Goal: Task Accomplishment & Management: Use online tool/utility

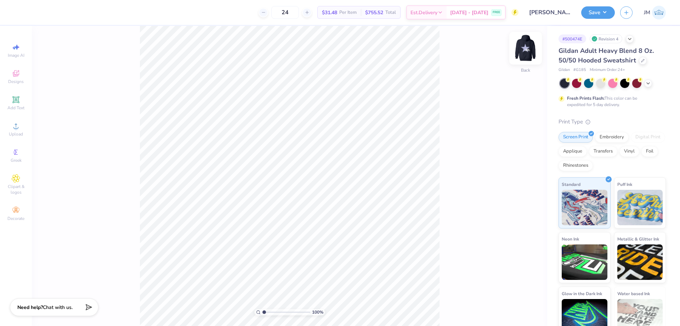
click at [530, 49] on img at bounding box center [526, 48] width 28 height 28
click at [349, 259] on li "Ungroup" at bounding box center [351, 262] width 56 height 14
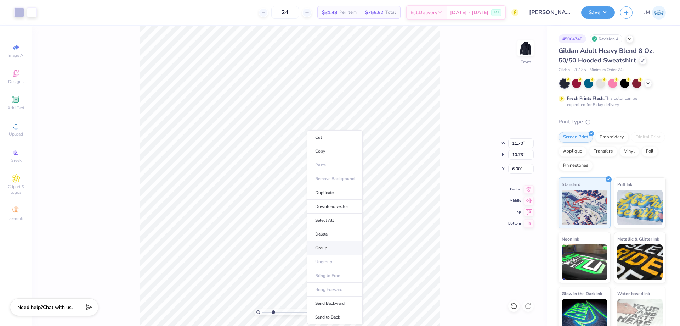
click at [339, 244] on li "Group" at bounding box center [335, 248] width 56 height 14
type input "2.90722877110821"
type input "11.26"
type input "2.90722877110821"
click at [518, 143] on input "11.70" at bounding box center [521, 143] width 26 height 10
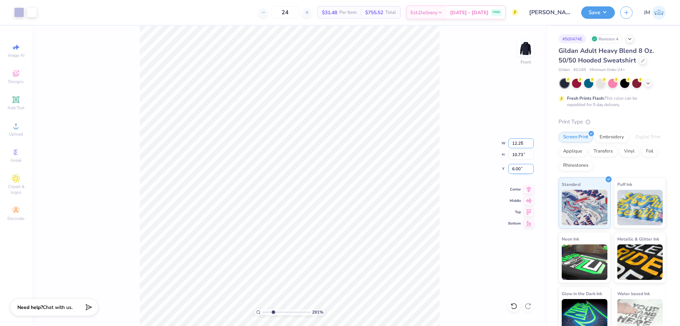
type input "12.25"
type input "2.90722877110821"
type input "11.24"
click at [528, 187] on icon at bounding box center [529, 188] width 10 height 9
click at [531, 189] on icon at bounding box center [529, 188] width 10 height 9
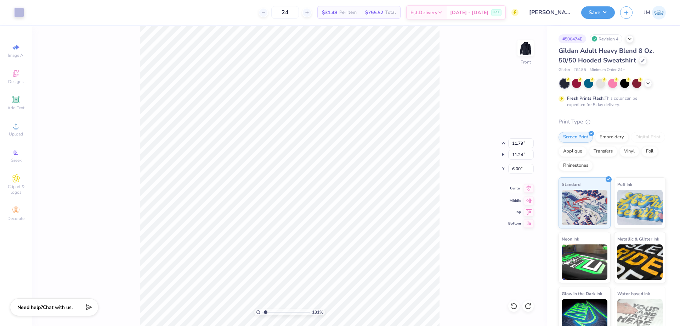
click at [526, 190] on icon at bounding box center [529, 188] width 10 height 9
type input "4.33794369691801"
type input "12.94"
type input "1.14270703473249"
click at [513, 145] on input "11.79" at bounding box center [521, 143] width 26 height 10
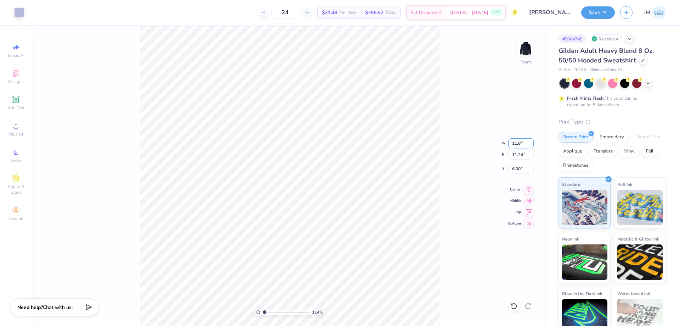
type input "11.8"
type input "1.14270703473249"
type input "11.80"
type input "11.25"
click at [525, 190] on icon at bounding box center [529, 188] width 10 height 9
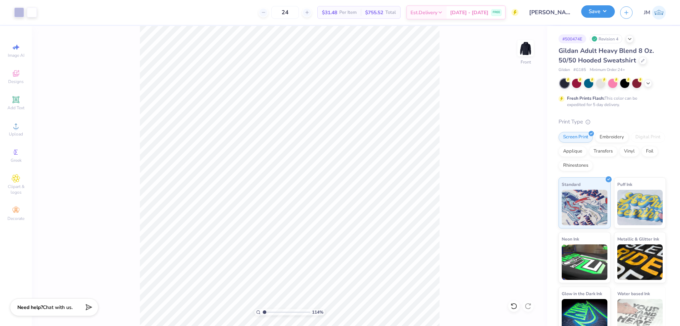
click at [608, 11] on button "Save" at bounding box center [598, 11] width 34 height 12
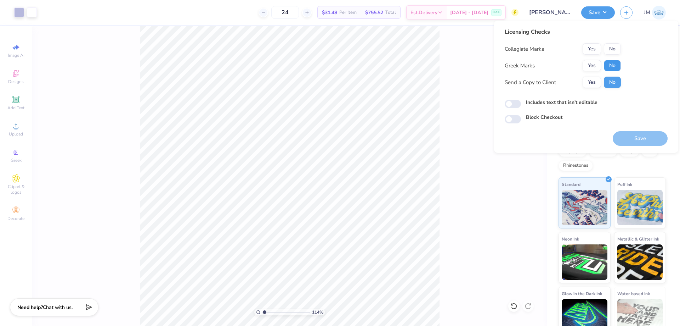
click at [617, 60] on button "No" at bounding box center [612, 65] width 17 height 11
click at [615, 52] on button "No" at bounding box center [612, 48] width 17 height 11
click at [621, 135] on button "Save" at bounding box center [640, 138] width 55 height 15
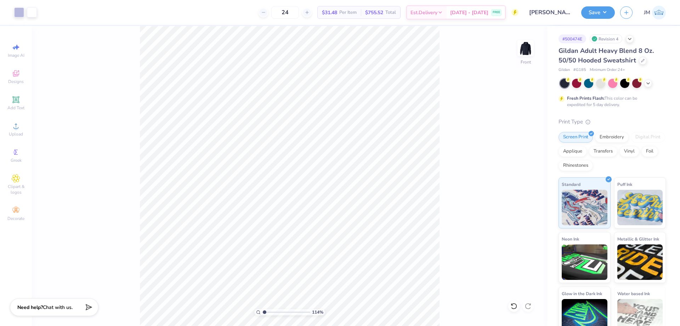
type input "1.14270703473249"
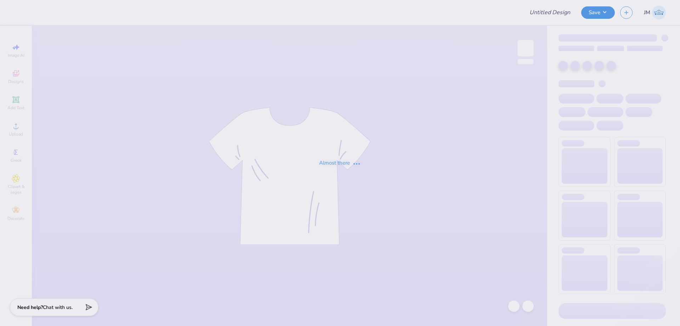
type input "PNM 1"
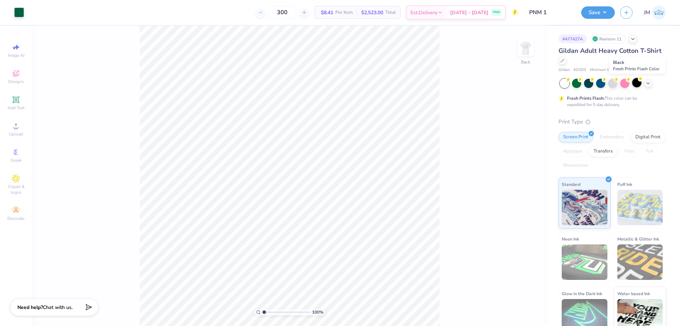
click at [640, 81] on div at bounding box center [636, 82] width 9 height 9
click at [518, 173] on input "4.98" at bounding box center [521, 174] width 26 height 10
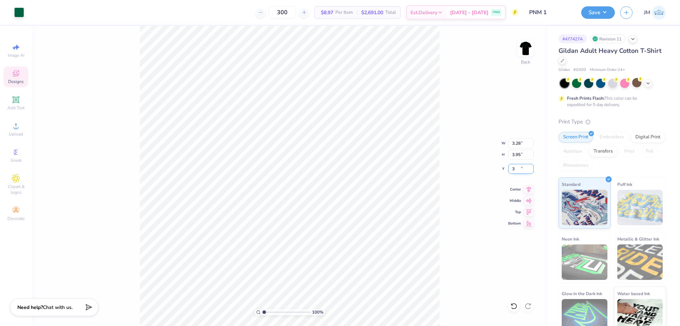
type input "3.00"
click at [363, 241] on li "Ungroup" at bounding box center [382, 243] width 56 height 14
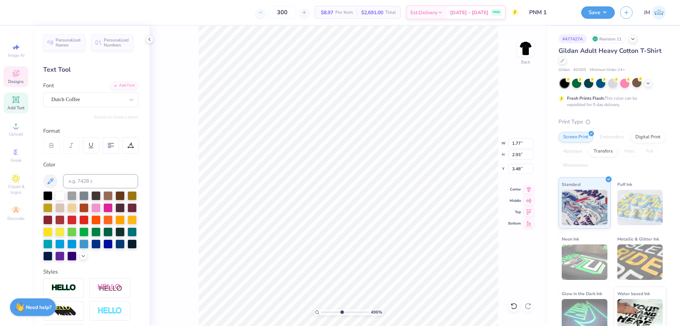
scroll to position [6, 1]
type input "4.9569987787417"
type textarea "DDD KKG"
click at [463, 181] on li "Download vector" at bounding box center [461, 181] width 56 height 14
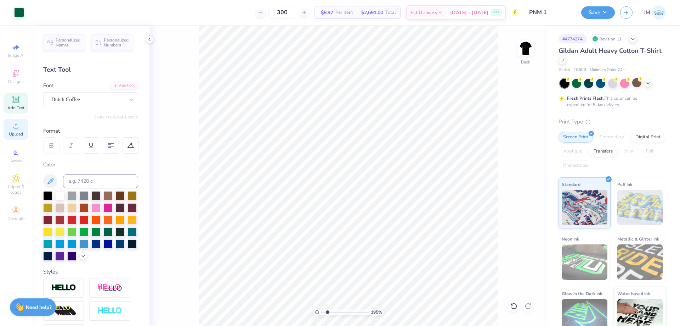
click at [13, 132] on span "Upload" at bounding box center [16, 134] width 14 height 6
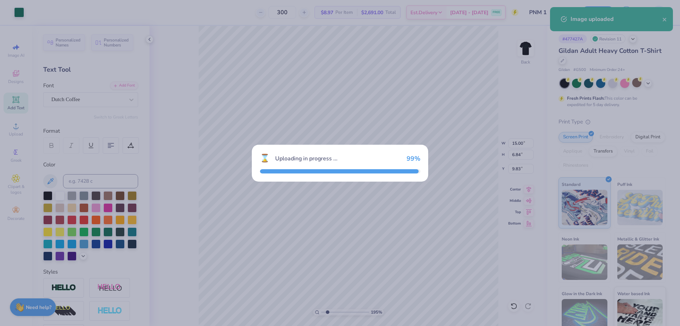
type input "1.94838377767887"
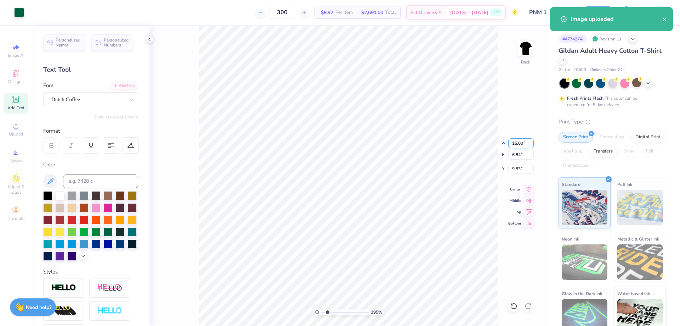
click at [521, 143] on input "15.00" at bounding box center [521, 143] width 26 height 10
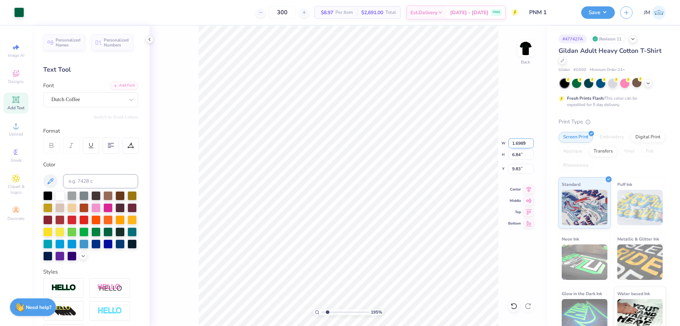
type input "1.6989"
type input "1.94838377767887"
type input "1.70"
type input "0.78"
type input "12.86"
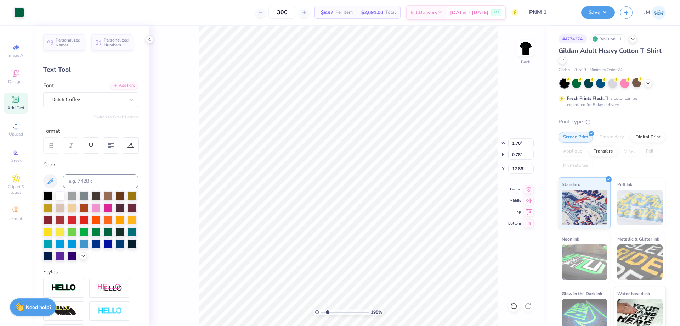
type input "4.95699893009298"
type input "4.56"
click at [17, 14] on div at bounding box center [19, 12] width 10 height 10
type input "2.90722885987418"
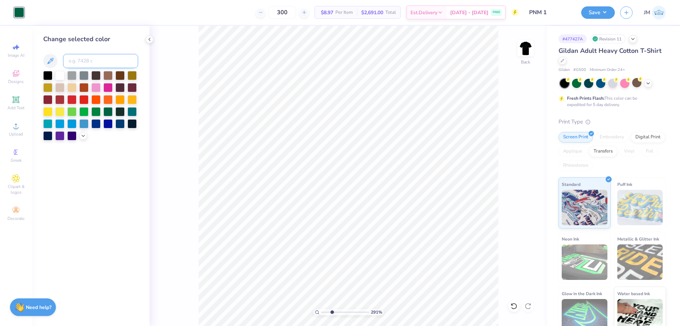
click at [76, 63] on input at bounding box center [100, 61] width 75 height 14
type input "580"
type input "1"
click at [531, 47] on img at bounding box center [526, 48] width 28 height 28
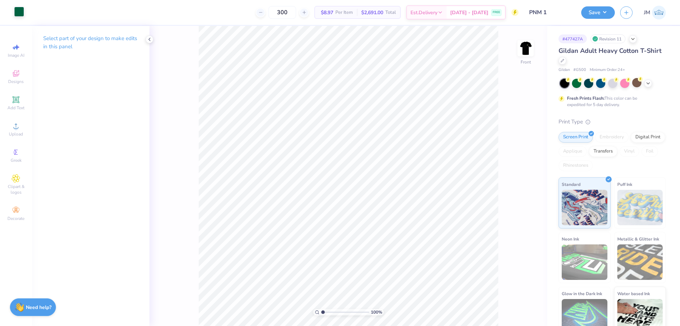
click at [15, 12] on div at bounding box center [19, 12] width 10 height 10
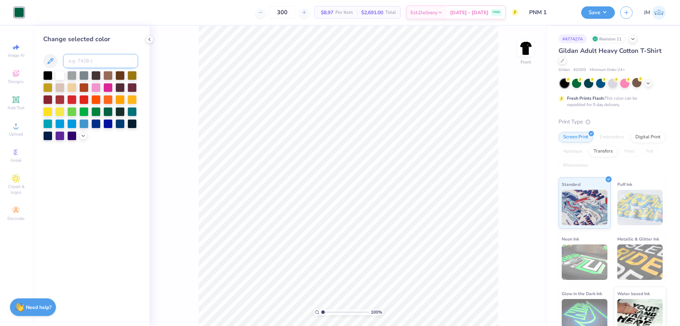
click at [86, 60] on input at bounding box center [100, 61] width 75 height 14
type input "580"
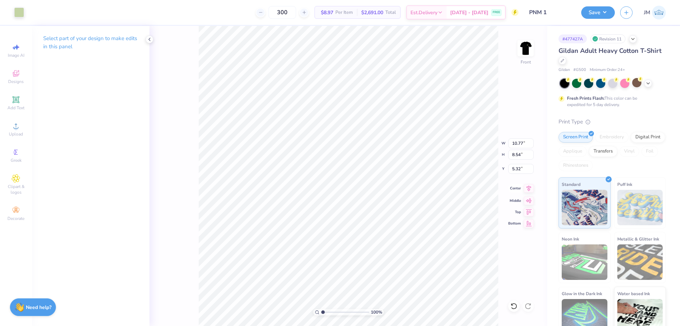
click at [527, 187] on icon at bounding box center [529, 188] width 5 height 6
click at [419, 316] on li "Send to Back" at bounding box center [424, 317] width 56 height 14
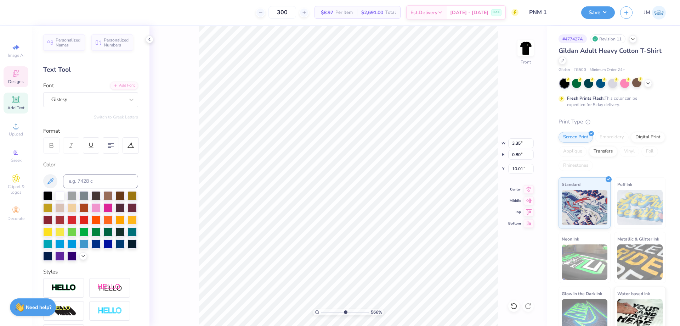
type input "5.66439720267835"
type input "10.77"
type input "7.31"
type input "5.32"
type input "5.66439720267835"
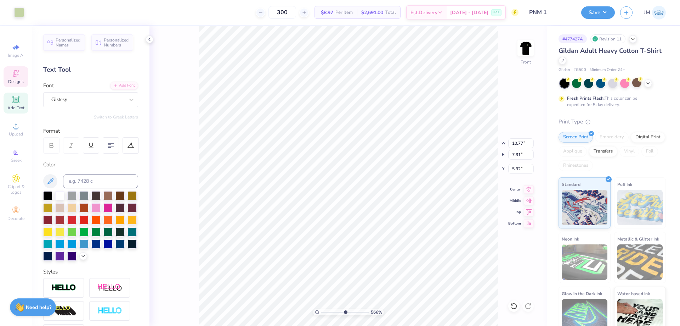
type input "3.35"
type input "0.80"
type input "10.01"
click at [527, 187] on icon at bounding box center [529, 188] width 5 height 6
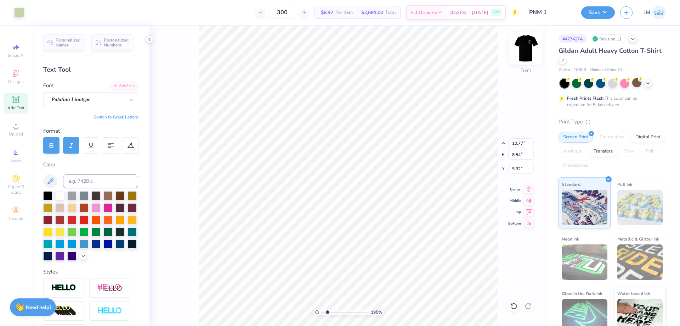
click at [522, 45] on img at bounding box center [526, 48] width 28 height 28
click at [525, 46] on img at bounding box center [526, 48] width 28 height 28
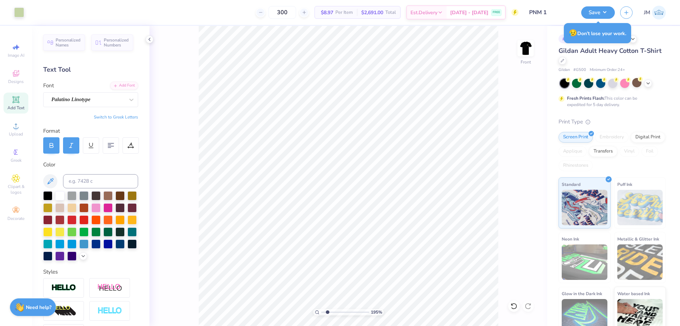
type input "1.94838371818917"
click at [520, 166] on input "5.32" at bounding box center [521, 169] width 26 height 10
type input "3"
type input "1.94838371818917"
type input "3.00"
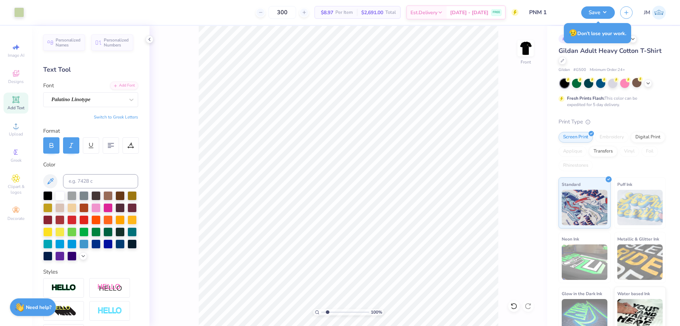
type input "1"
click at [516, 305] on icon at bounding box center [513, 305] width 7 height 7
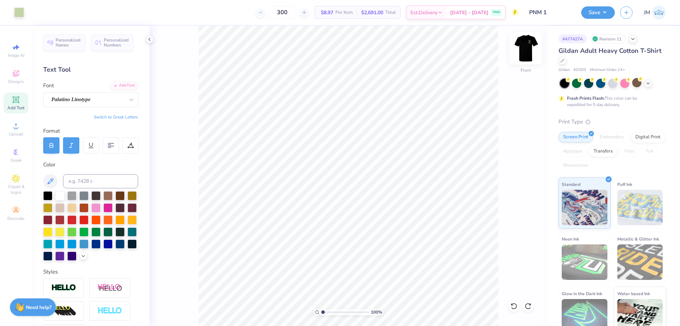
click at [520, 49] on img at bounding box center [526, 48] width 28 height 28
click at [516, 168] on input "3.00" at bounding box center [521, 169] width 26 height 10
type input "4.98"
click at [527, 50] on img at bounding box center [526, 48] width 28 height 28
click at [405, 203] on li "Download vector" at bounding box center [399, 206] width 56 height 14
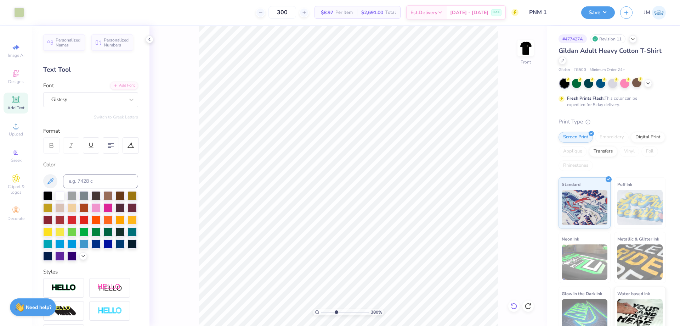
click at [516, 305] on icon at bounding box center [513, 305] width 7 height 7
click at [529, 305] on icon at bounding box center [528, 305] width 7 height 7
type input "3.79619934512219"
type input "2.95"
type input "1.06"
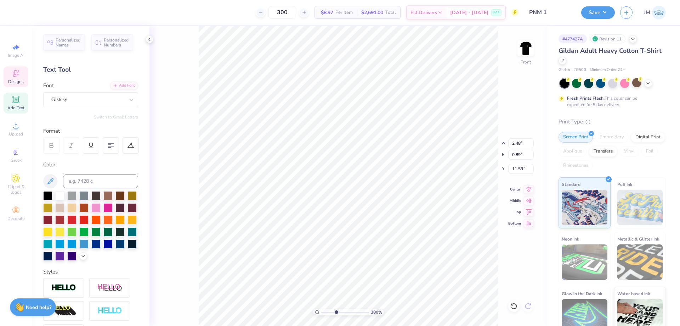
type input "11.37"
click at [383, 205] on li "Download vector" at bounding box center [394, 206] width 56 height 14
type input "1"
click at [523, 48] on img at bounding box center [526, 48] width 28 height 28
click at [607, 14] on button "Save" at bounding box center [598, 11] width 34 height 12
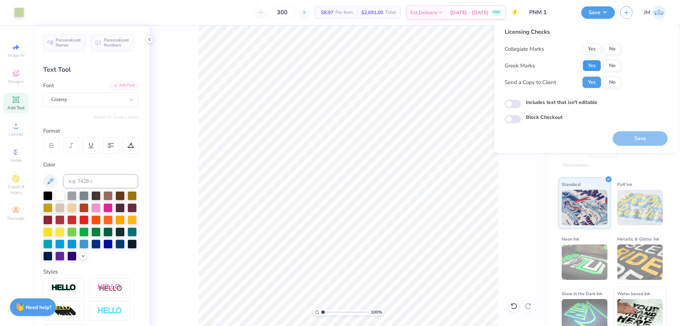
click at [595, 64] on button "Yes" at bounding box center [592, 65] width 18 height 11
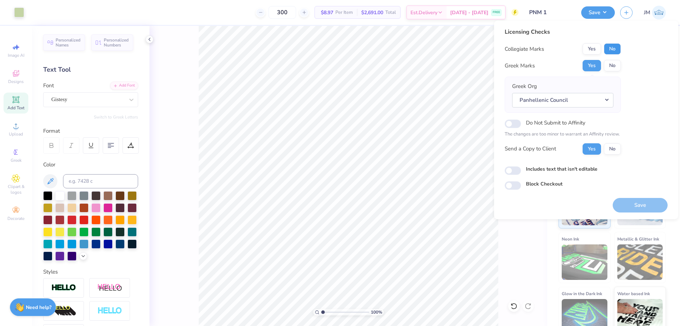
click at [610, 52] on button "No" at bounding box center [612, 48] width 17 height 11
click at [626, 208] on button "Save" at bounding box center [640, 205] width 55 height 15
